Goal: Task Accomplishment & Management: Complete application form

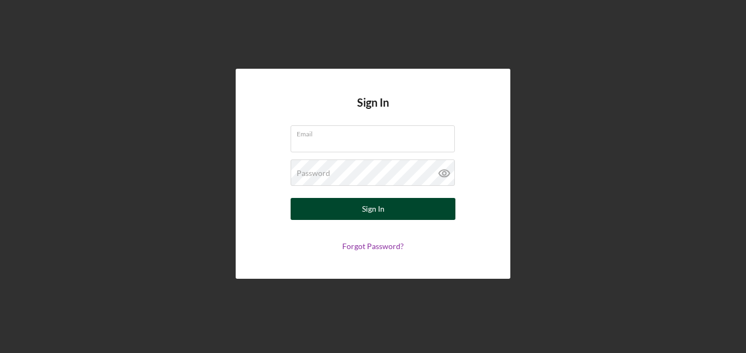
type input "[EMAIL_ADDRESS][DOMAIN_NAME]"
click at [389, 202] on button "Sign In" at bounding box center [373, 209] width 165 height 22
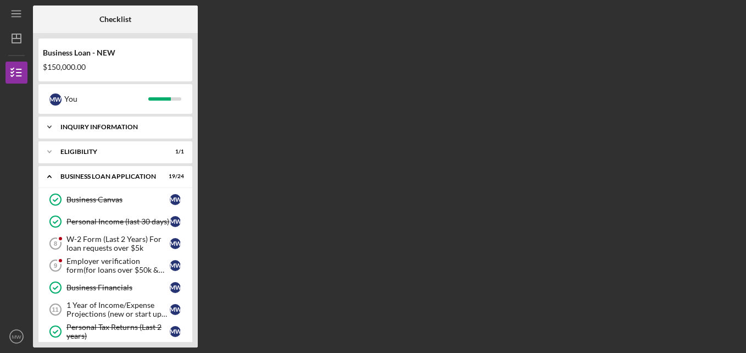
click at [67, 128] on div "INQUIRY INFORMATION" at bounding box center [119, 127] width 118 height 7
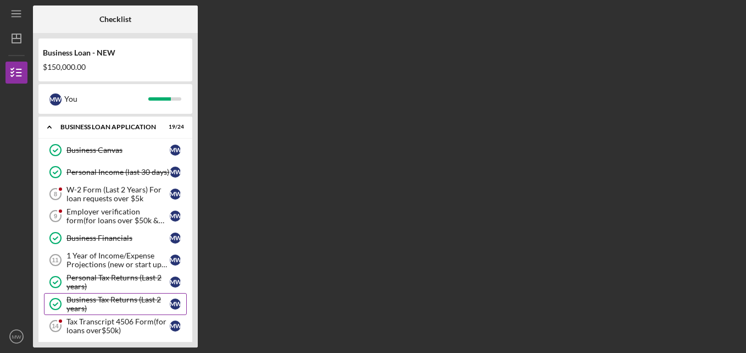
scroll to position [165, 0]
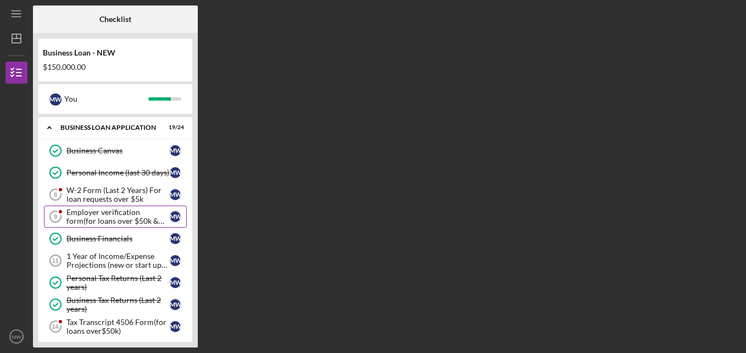
click at [126, 217] on div "Employer verification form(for loans over $50k & W-2 Employement)" at bounding box center [117, 217] width 103 height 18
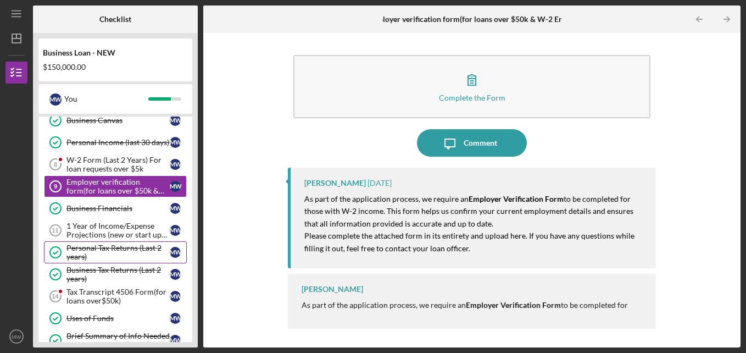
scroll to position [220, 0]
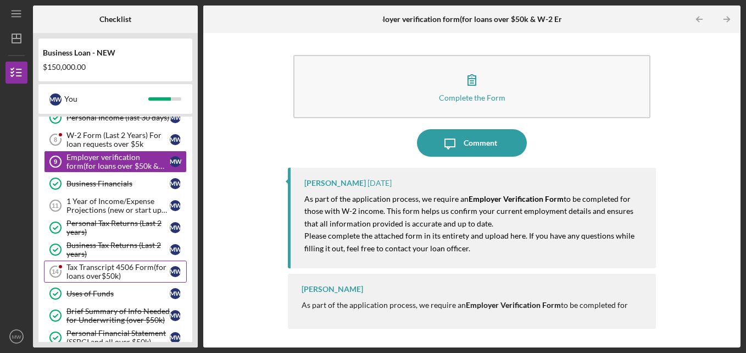
click at [131, 273] on div "Tax Transcript 4506 Form(for loans over$50k)" at bounding box center [117, 272] width 103 height 18
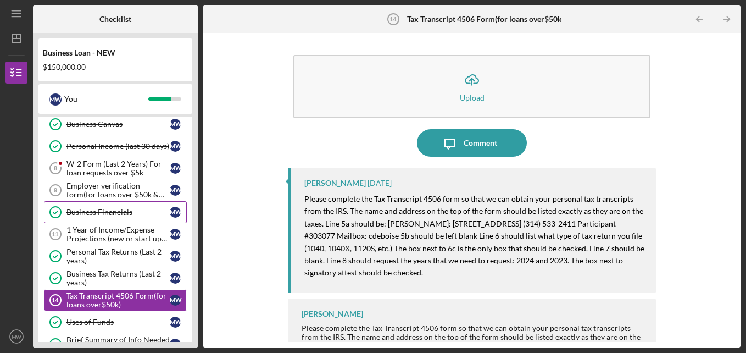
scroll to position [165, 0]
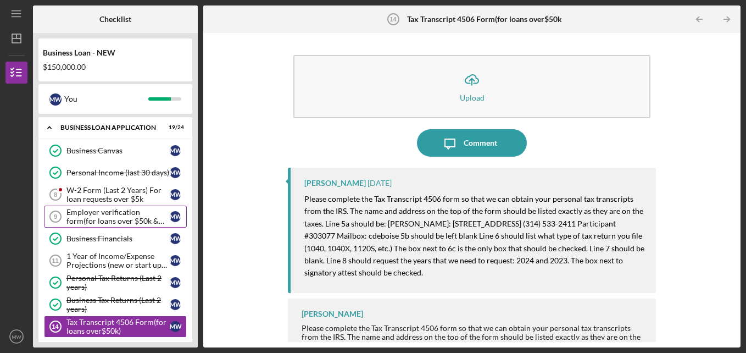
click at [112, 219] on div "Employer verification form(for loans over $50k & W-2 Employement)" at bounding box center [117, 217] width 103 height 18
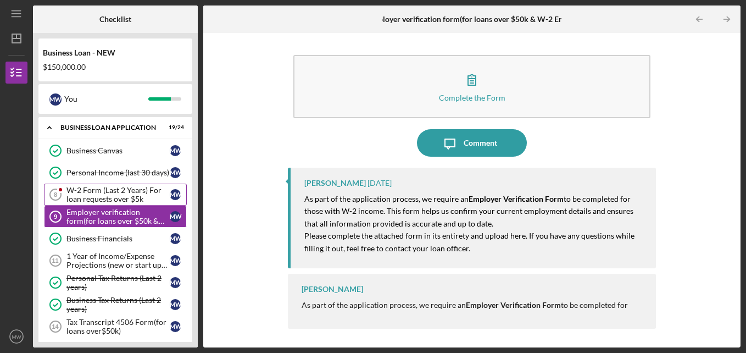
click at [105, 202] on div "W-2 Form (Last 2 Years) For loan requests over $5k" at bounding box center [117, 195] width 103 height 18
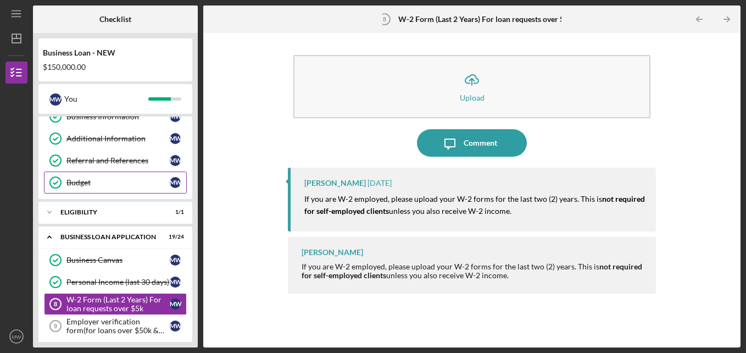
scroll to position [55, 0]
click at [110, 235] on div "BUSINESS LOAN APPLICATION" at bounding box center [119, 237] width 118 height 7
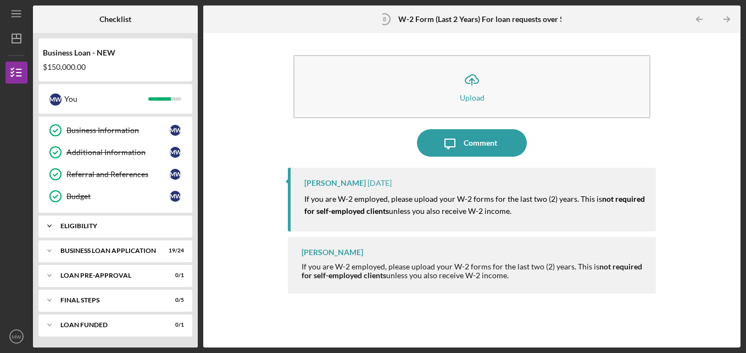
click at [47, 225] on icon "Icon/Expander" at bounding box center [49, 226] width 22 height 22
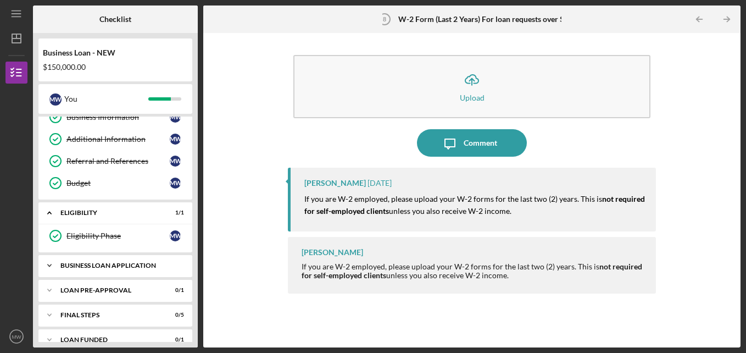
click at [47, 267] on icon "Icon/Expander" at bounding box center [49, 265] width 22 height 22
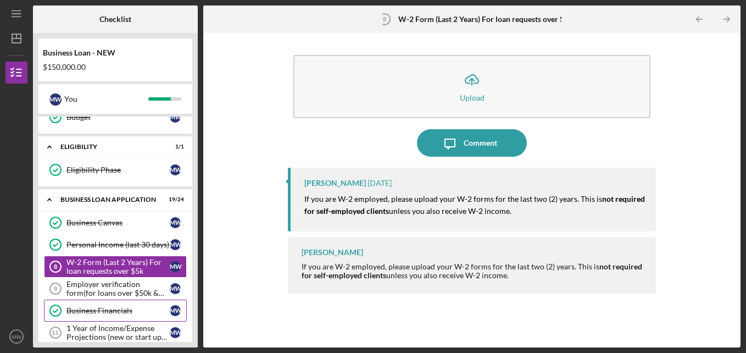
scroll to position [158, 0]
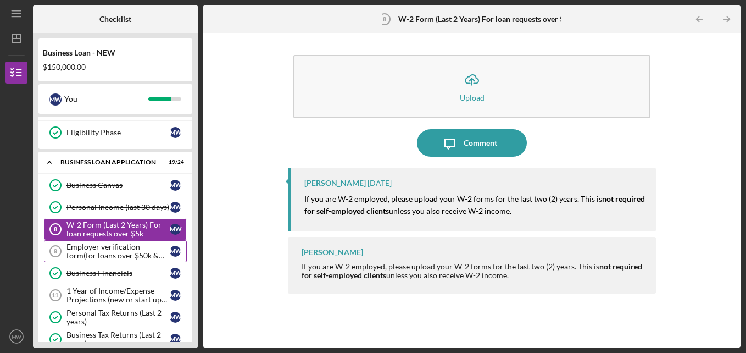
click at [103, 254] on div "Employer verification form(for loans over $50k & W-2 Employement)" at bounding box center [117, 251] width 103 height 18
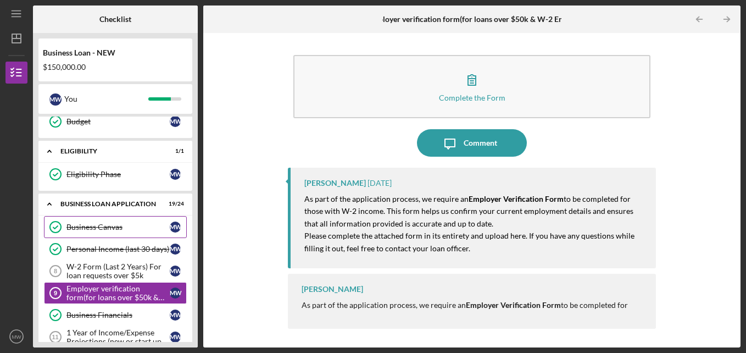
scroll to position [165, 0]
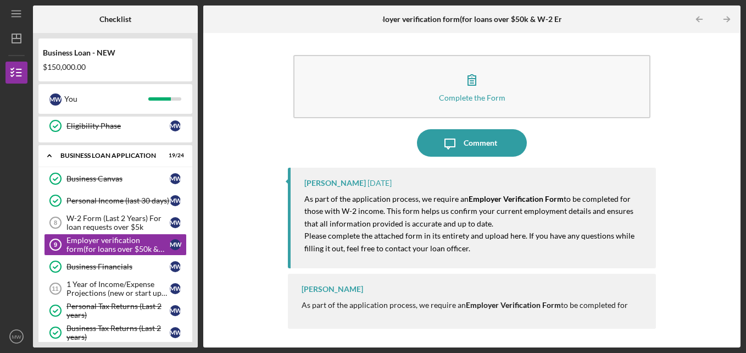
click at [0, 251] on html "Icon/Menu Employer verification form(for loans over $50k & W-2 Employement) 9 E…" at bounding box center [373, 176] width 746 height 353
click at [132, 291] on div "1 Year of Income/Expense Projections (new or start up businesses over $50k)" at bounding box center [117, 289] width 103 height 18
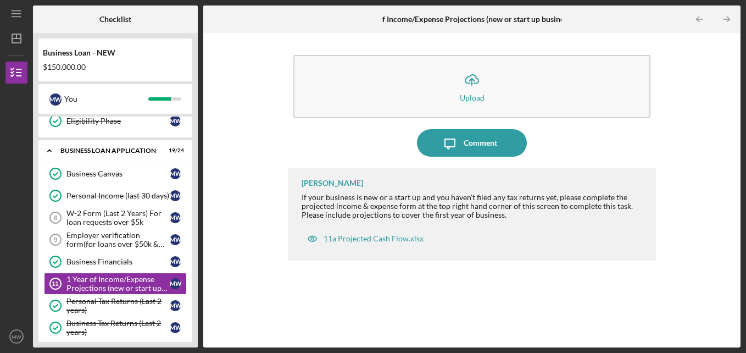
scroll to position [164, 0]
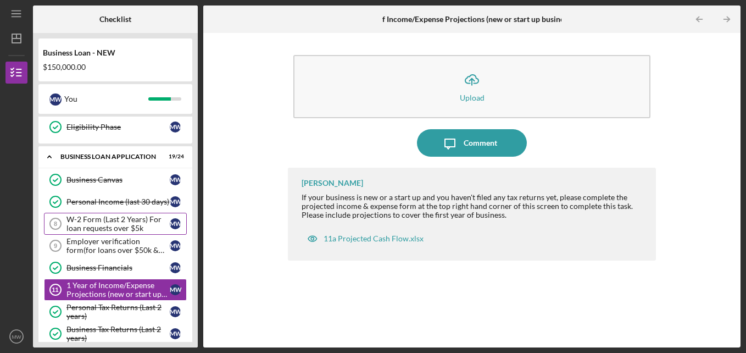
click at [121, 230] on div "W-2 Form (Last 2 Years) For loan requests over $5k" at bounding box center [117, 224] width 103 height 18
